Goal: Information Seeking & Learning: Compare options

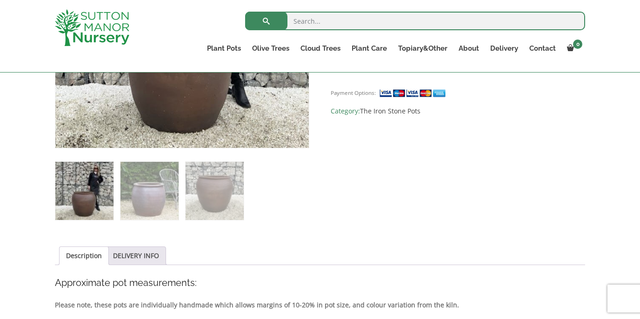
scroll to position [330, 0]
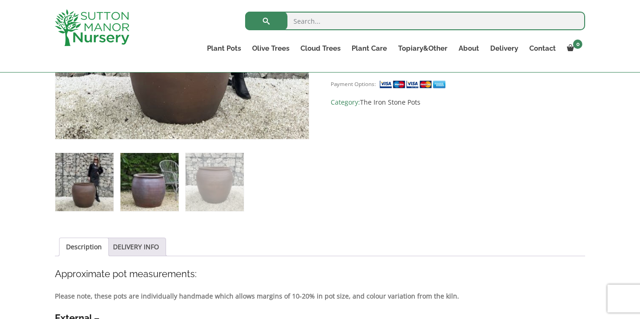
click at [149, 187] on img at bounding box center [149, 182] width 58 height 58
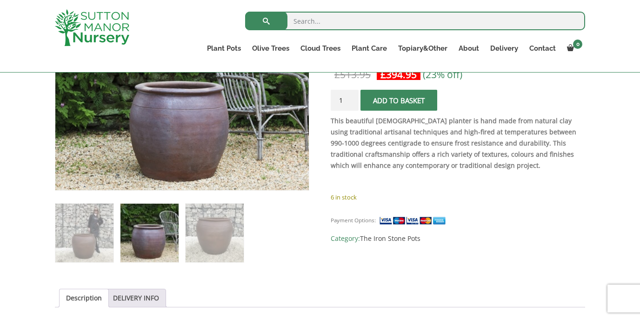
scroll to position [193, 0]
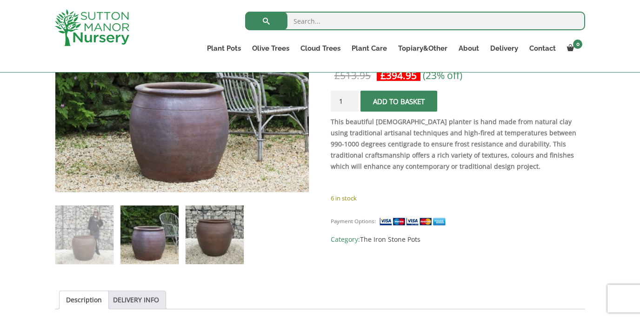
click at [217, 242] on img at bounding box center [215, 235] width 58 height 58
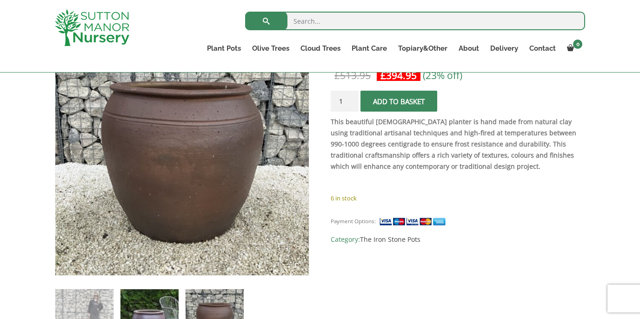
click at [164, 303] on img at bounding box center [149, 318] width 58 height 58
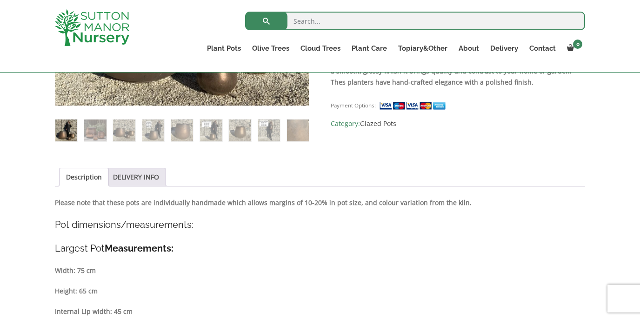
scroll to position [371, 0]
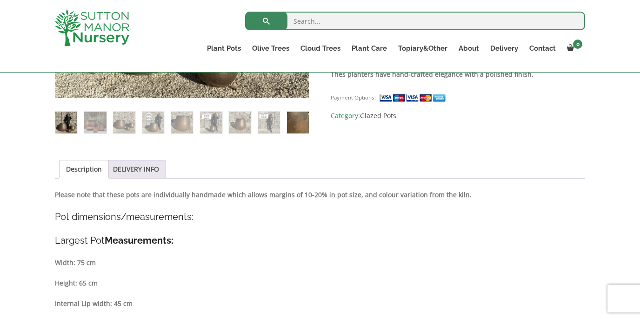
click at [303, 124] on img at bounding box center [298, 123] width 22 height 22
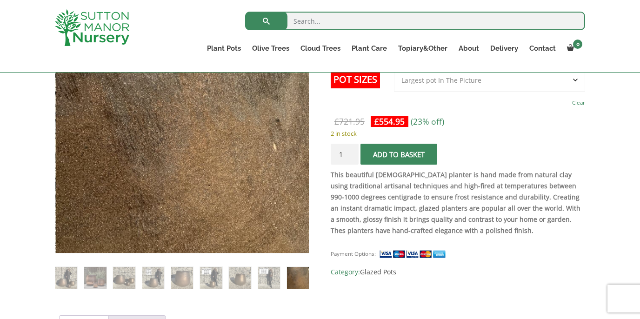
scroll to position [214, 0]
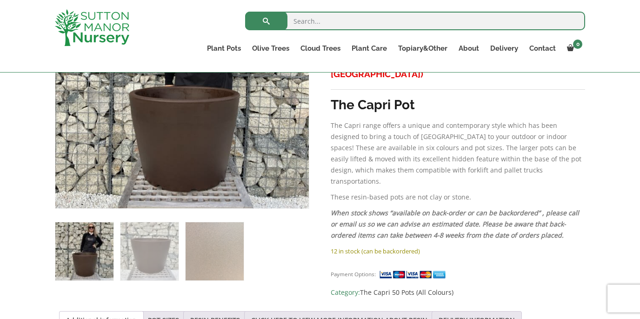
scroll to position [248, 0]
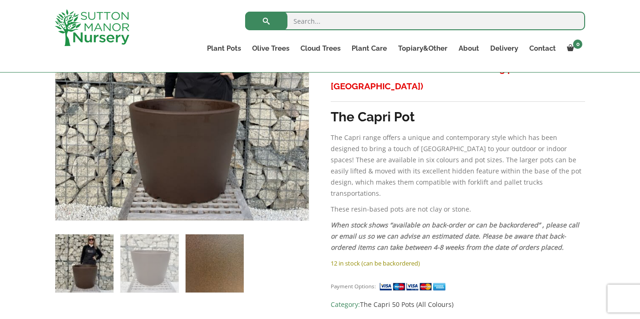
click at [222, 236] on img at bounding box center [215, 263] width 58 height 58
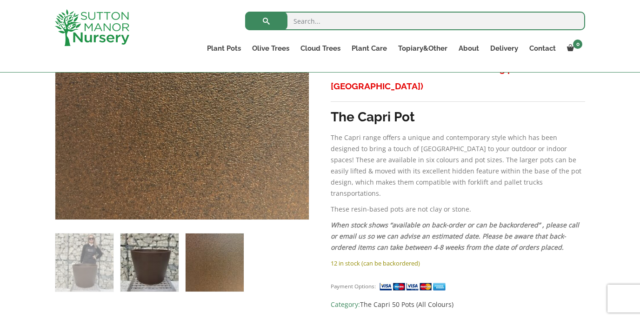
click at [160, 258] on img at bounding box center [149, 263] width 58 height 58
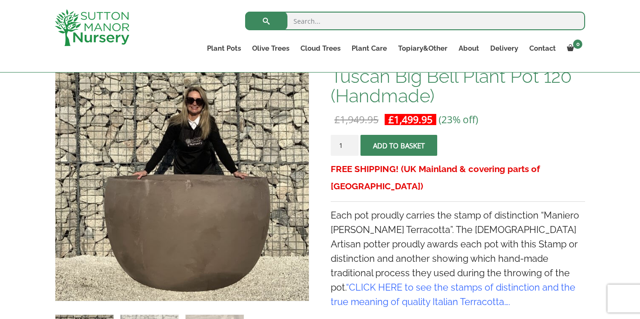
scroll to position [187, 0]
